Goal: Navigation & Orientation: Find specific page/section

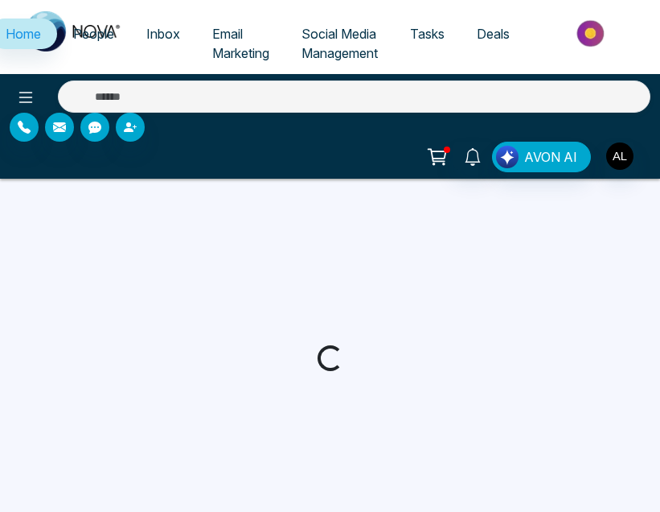
select select "*"
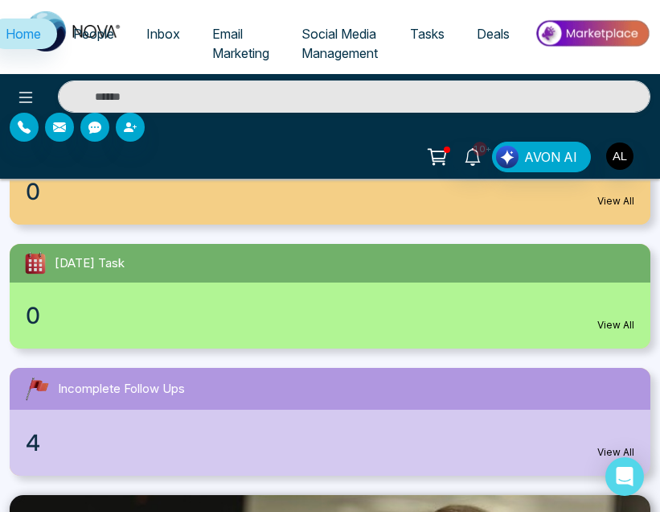
scroll to position [376, 0]
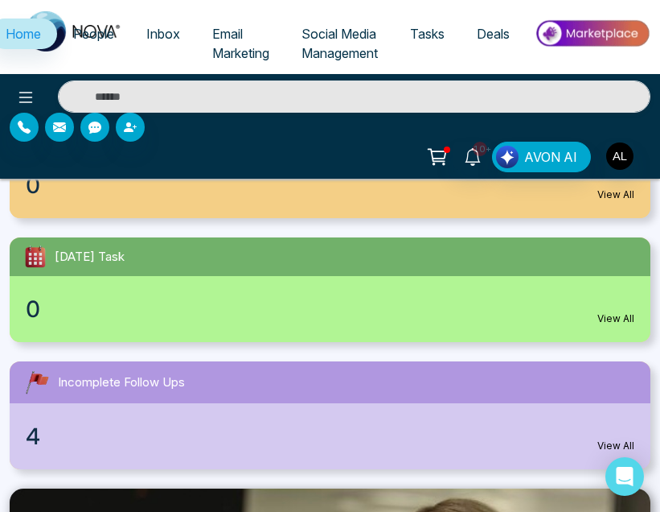
click at [539, 420] on div "4 View All" at bounding box center [330, 436] width 641 height 66
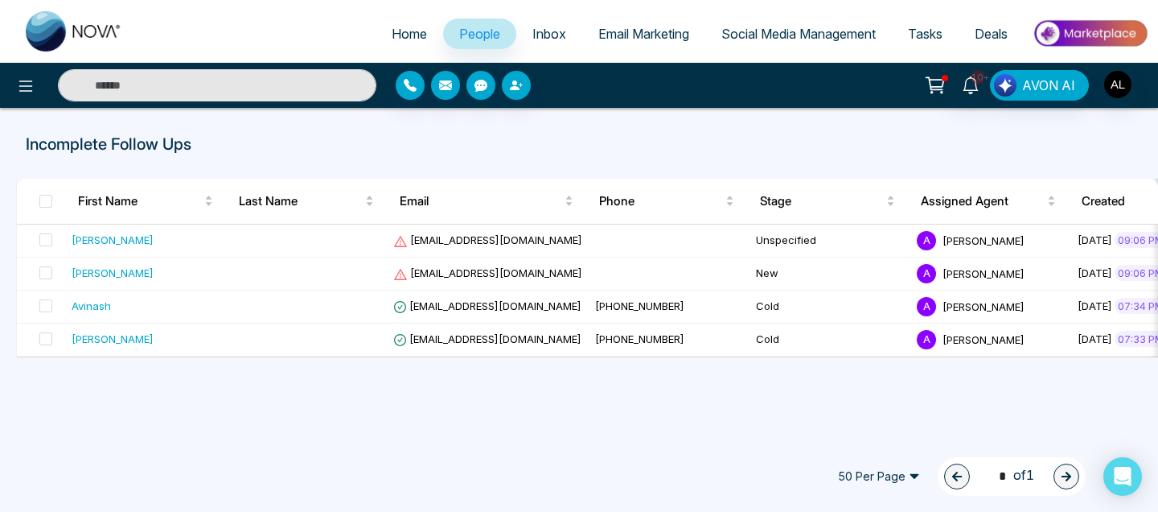
click at [459, 39] on span "People" at bounding box center [479, 34] width 41 height 16
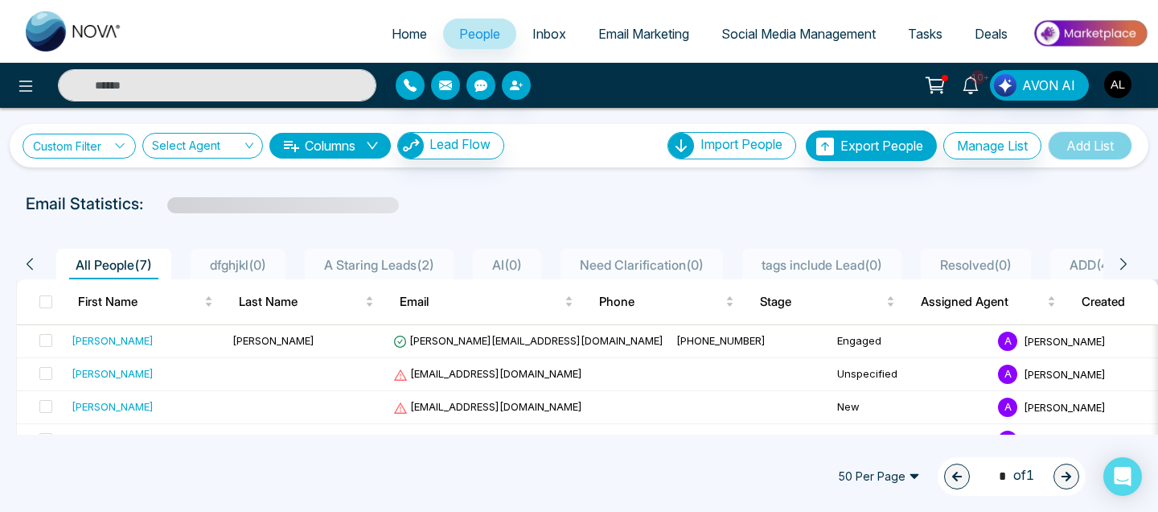
click at [99, 156] on link "Custom Filter" at bounding box center [79, 146] width 113 height 25
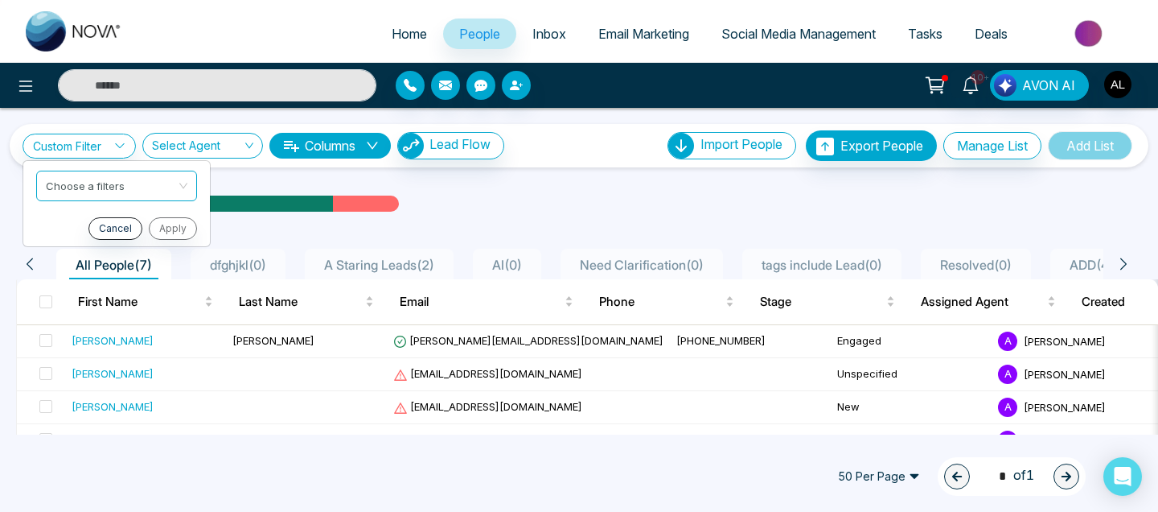
click at [470, 197] on div "Email Statistics:" at bounding box center [391, 203] width 731 height 24
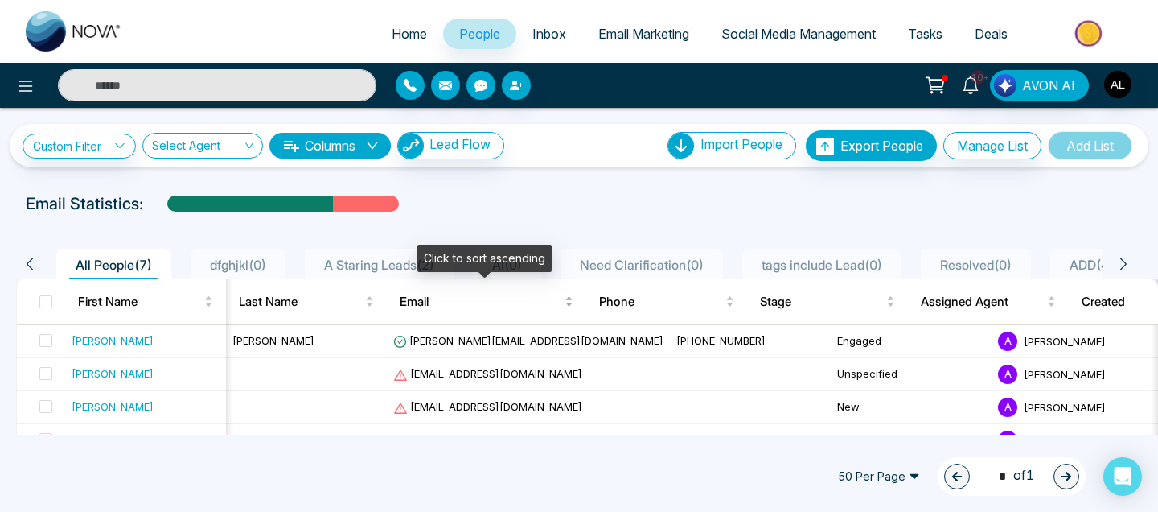
scroll to position [0, 2]
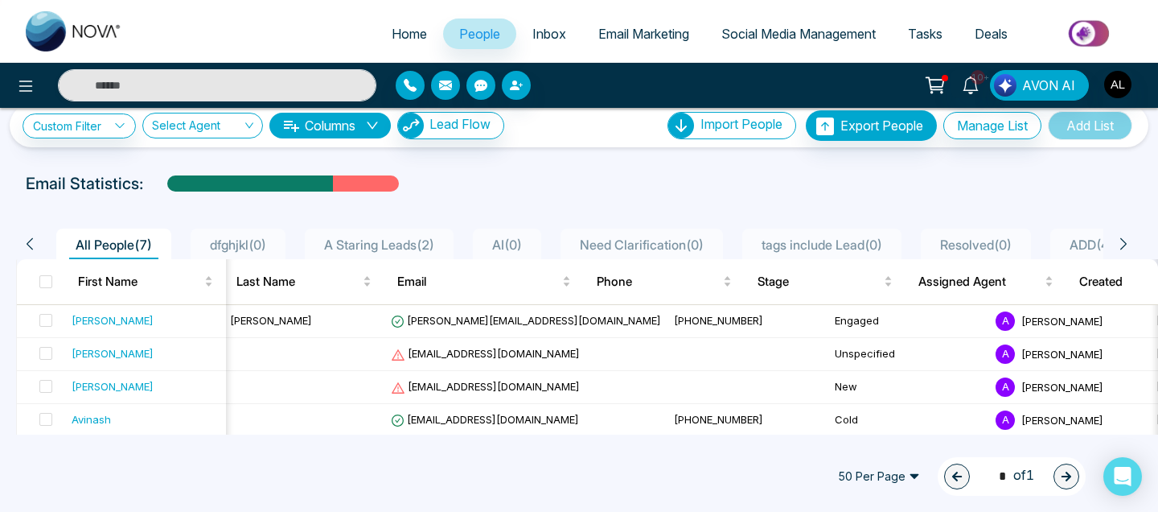
click at [71, 18] on img at bounding box center [74, 31] width 97 height 40
select select "*"
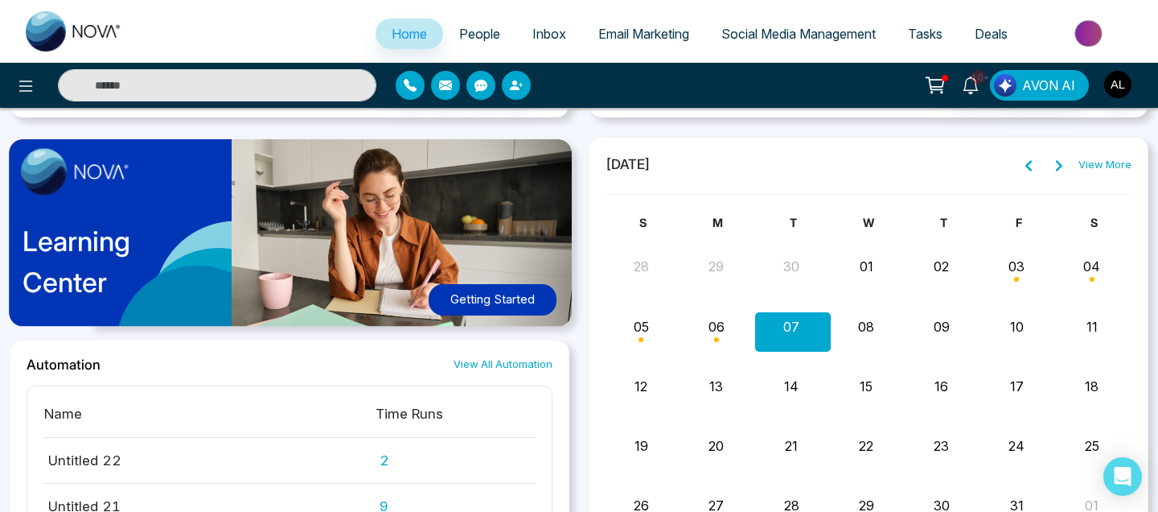
scroll to position [1424, 0]
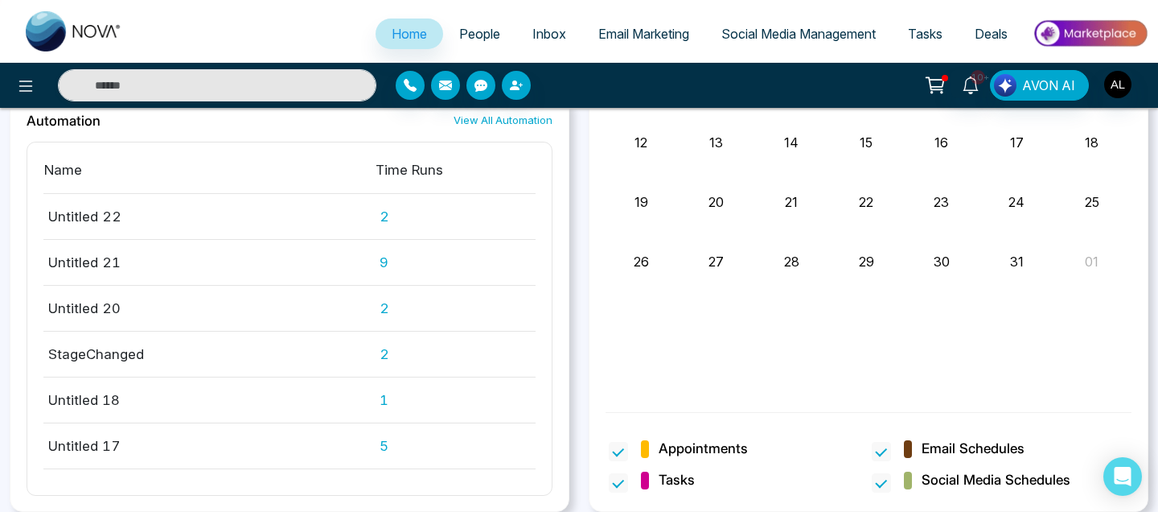
click at [659, 39] on span "Tasks" at bounding box center [925, 34] width 35 height 16
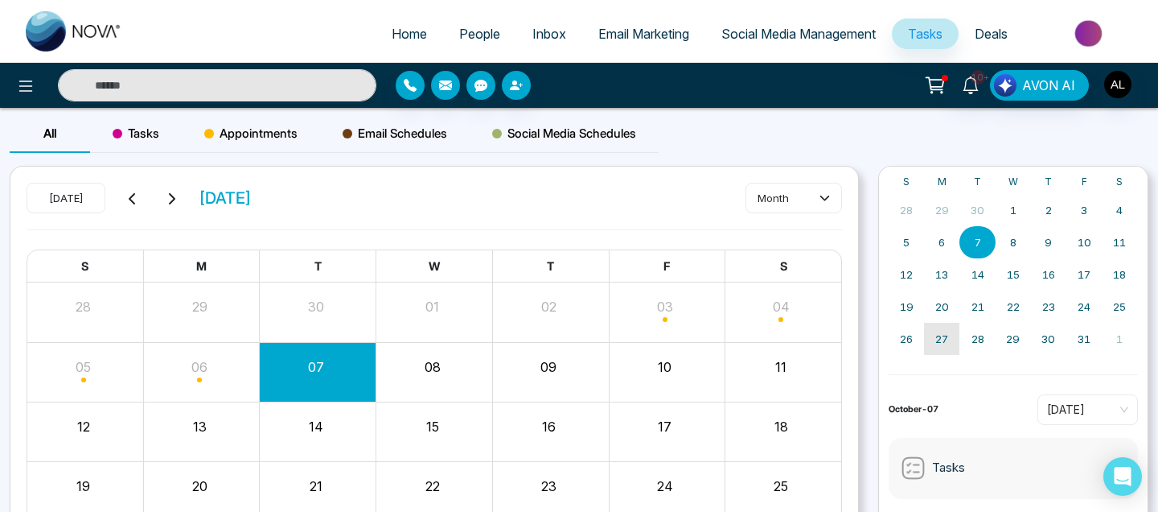
scroll to position [115, 0]
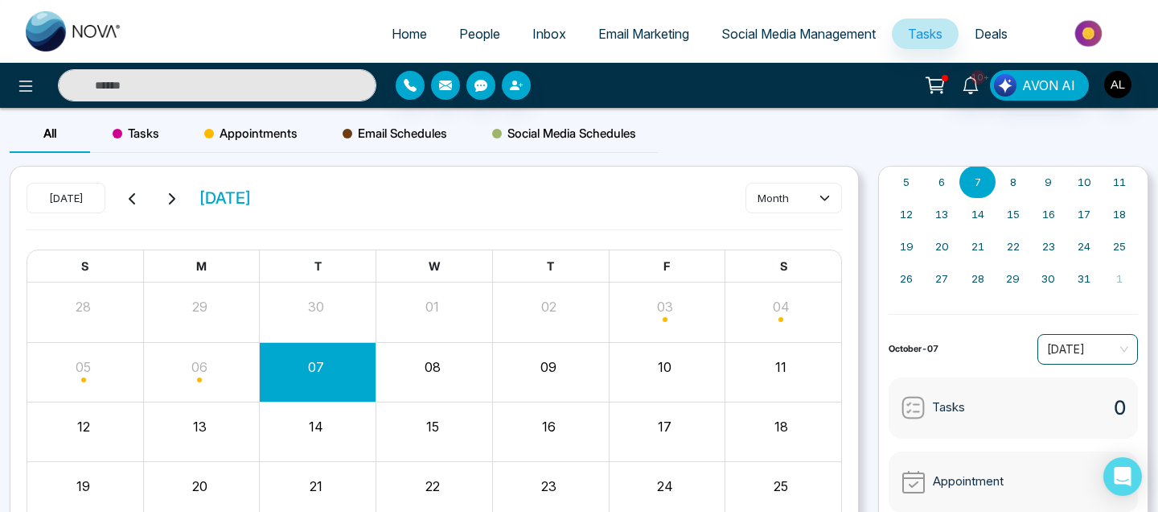
click at [659, 339] on span "[DATE]" at bounding box center [1087, 349] width 81 height 24
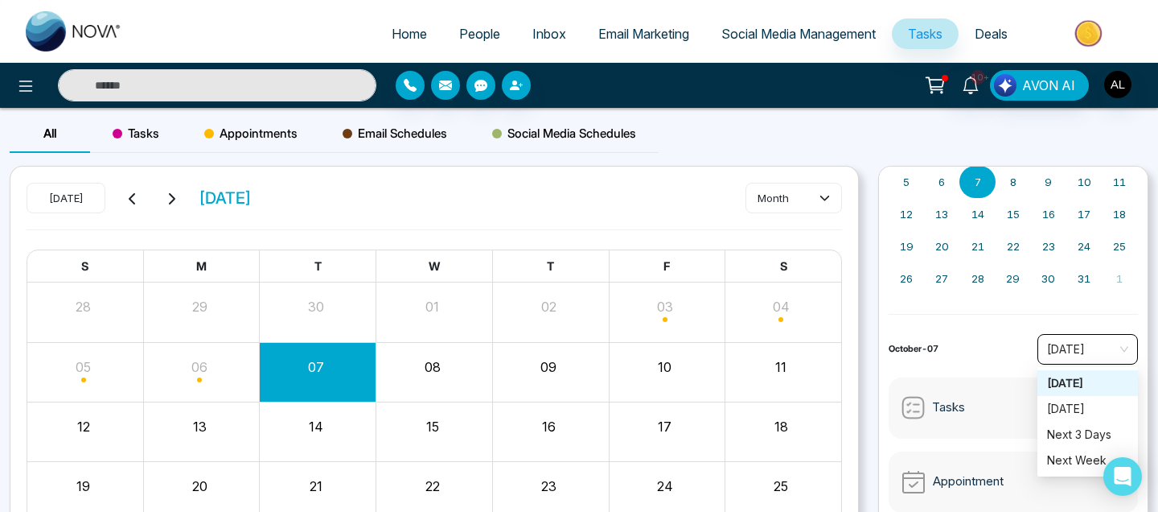
click at [659, 341] on div "October-07 [DATE] [DATE]" at bounding box center [1013, 349] width 249 height 31
